Goal: Task Accomplishment & Management: Manage account settings

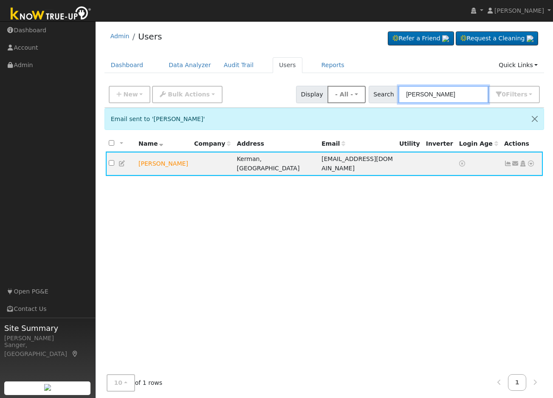
drag, startPoint x: 466, startPoint y: 92, endPoint x: 360, endPoint y: 96, distance: 105.9
click at [360, 96] on div "New Add User Quick Add Quick Connect Quick Convert Lead Bulk Actions Send Email…" at bounding box center [324, 93] width 435 height 20
paste input "[PERSON_NAME]"
type input "[PERSON_NAME]"
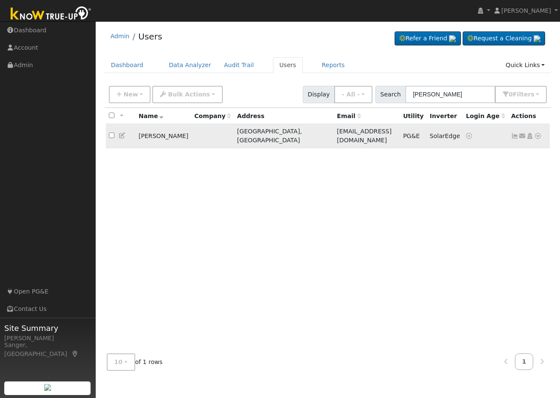
click at [515, 135] on icon at bounding box center [515, 136] width 8 height 6
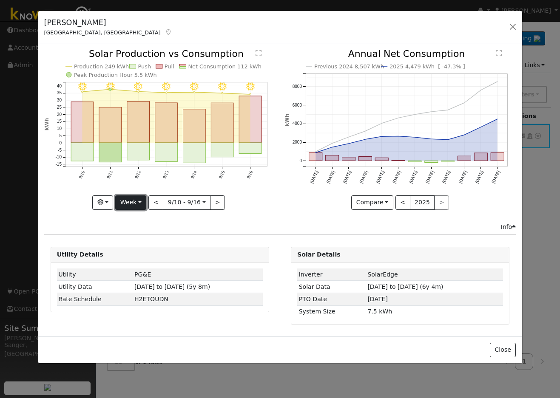
click at [127, 200] on button "Week" at bounding box center [130, 203] width 31 height 14
click at [133, 252] on link "Year" at bounding box center [145, 256] width 59 height 12
type input "[DATE]"
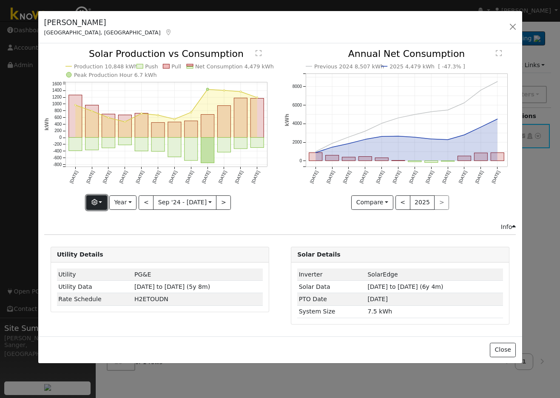
click at [97, 202] on icon "button" at bounding box center [94, 202] width 6 height 6
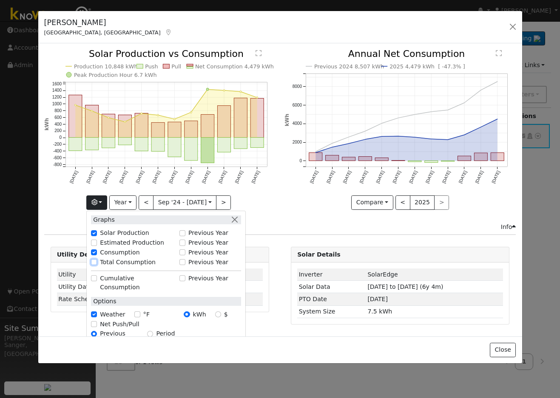
click at [95, 261] on input "Total Consumption" at bounding box center [94, 262] width 6 height 6
checkbox input "true"
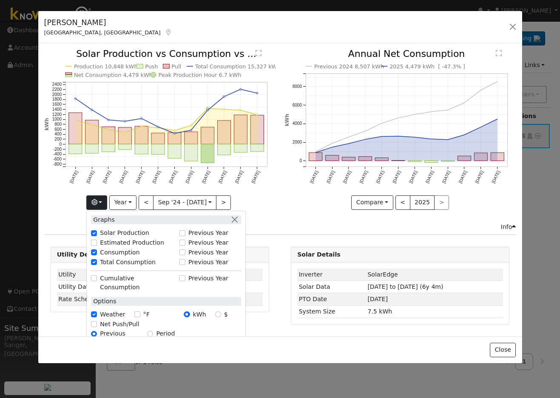
click at [275, 211] on div "Production 10,848 kWh Push Pull Total Consumption 15,327 kWh Net Consumption 4,…" at bounding box center [160, 135] width 240 height 173
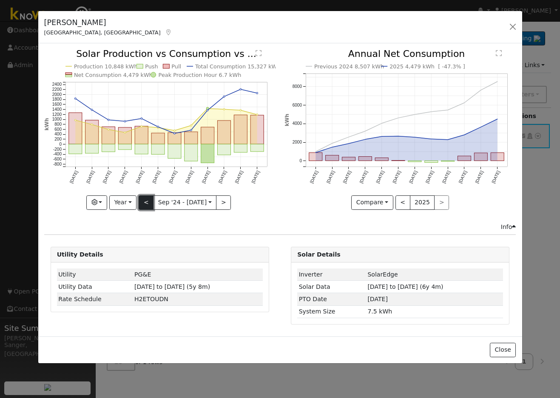
click at [144, 200] on button "<" at bounding box center [146, 203] width 15 height 14
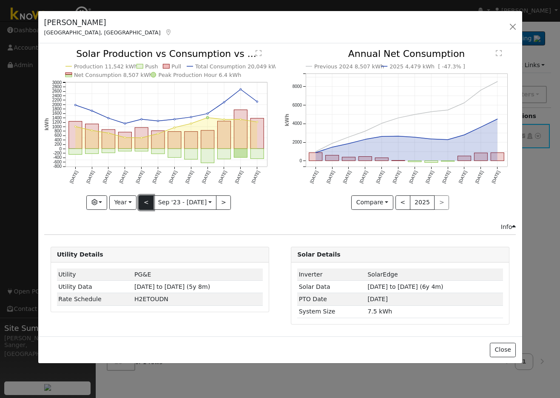
click at [144, 200] on button "<" at bounding box center [146, 203] width 15 height 14
type input "[DATE]"
